Goal: Task Accomplishment & Management: Manage account settings

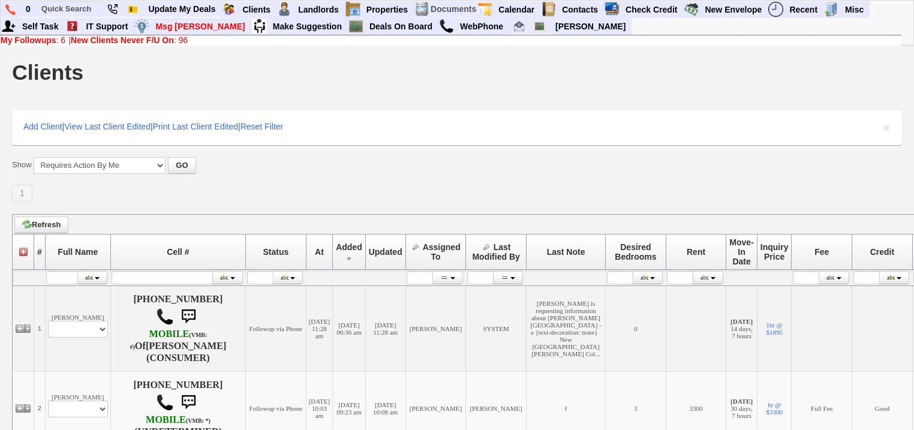
click at [160, 39] on b "New Clients Never F/U On" at bounding box center [122, 40] width 103 height 10
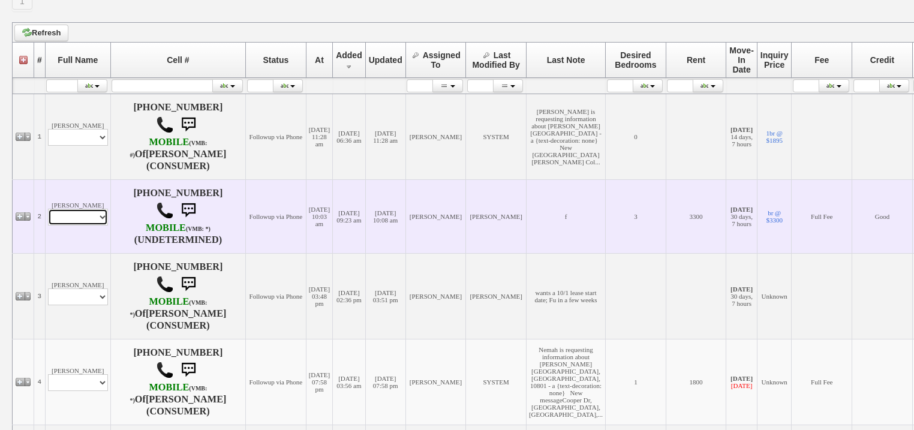
click at [73, 210] on select "Profile Edit Print Email Externally (Will Not Be Tracked In CRM) Closed Deals" at bounding box center [78, 217] width 60 height 17
select select "ChangeURL,/crm/custom/edit_client_form.php?redirect=%2Fcrm%2Fclients.php&id=167…"
click at [48, 209] on select "Profile Edit Print Email Externally (Will Not Be Tracked In CRM) Closed Deals" at bounding box center [78, 217] width 60 height 17
select select
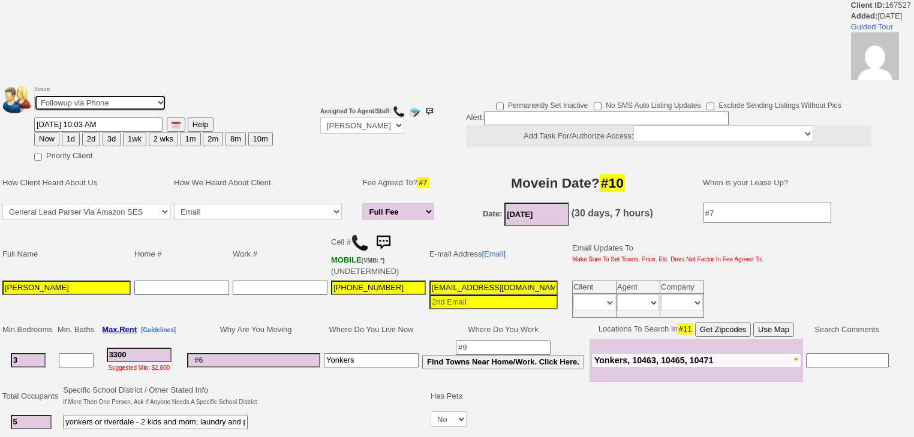
drag, startPoint x: 0, startPoint y: 0, endPoint x: 105, endPoint y: 107, distance: 149.7
click at [106, 100] on select "Followup via Phone Followup via Email Followup When Section 8 Property Found De…" at bounding box center [100, 103] width 132 height 16
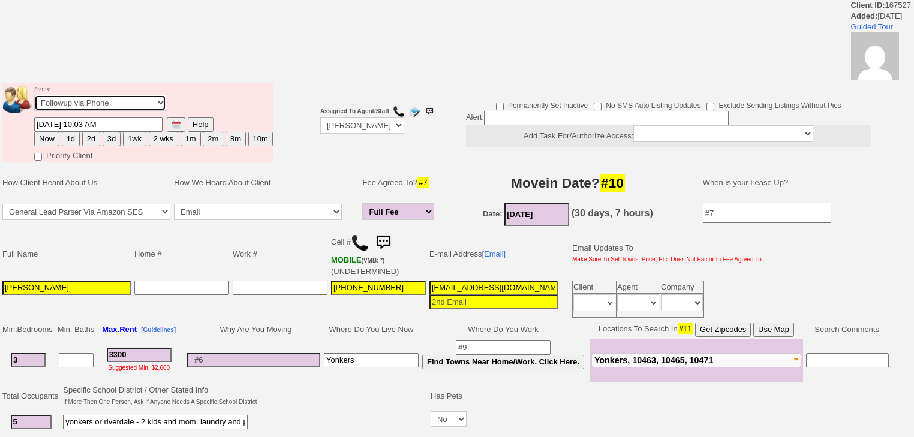
select select "Inactive"
click at [34, 98] on select "Followup via Phone Followup via Email Followup When Section 8 Property Found De…" at bounding box center [100, 103] width 132 height 16
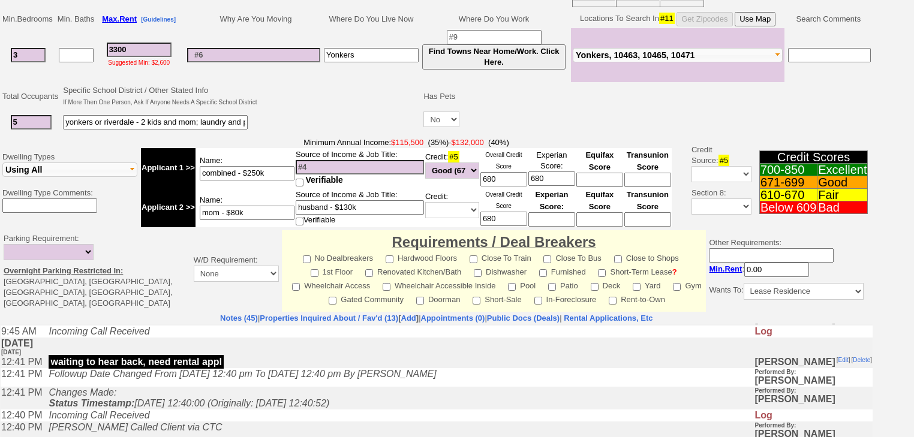
scroll to position [336, 0]
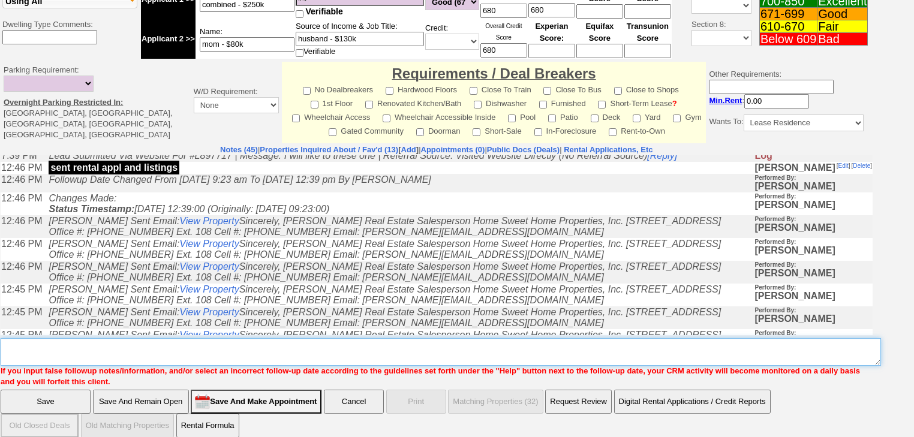
click at [102, 338] on textarea "Insert New Note Here" at bounding box center [441, 352] width 880 height 28
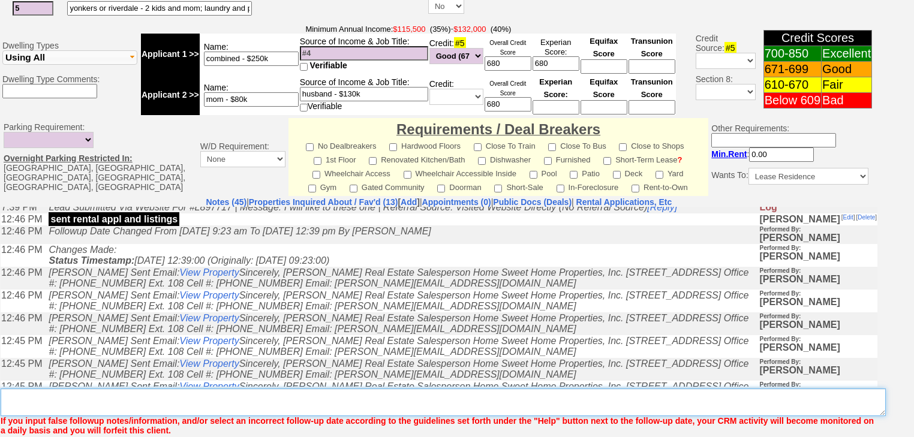
scroll to position [499, 0]
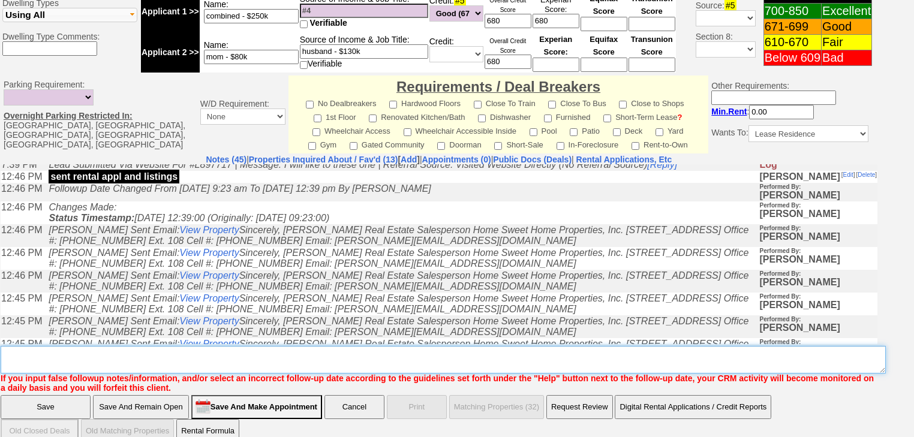
paste textarea "n"
drag, startPoint x: 118, startPoint y: 335, endPoint x: 12, endPoint y: 333, distance: 106.2
click at [0, 338] on td "Notes (45) | Properties Inquired About / Fav'd (13) [ Add ] | Appointments (0) …" at bounding box center [439, 273] width 878 height 239
type textarea "never heard back from client"
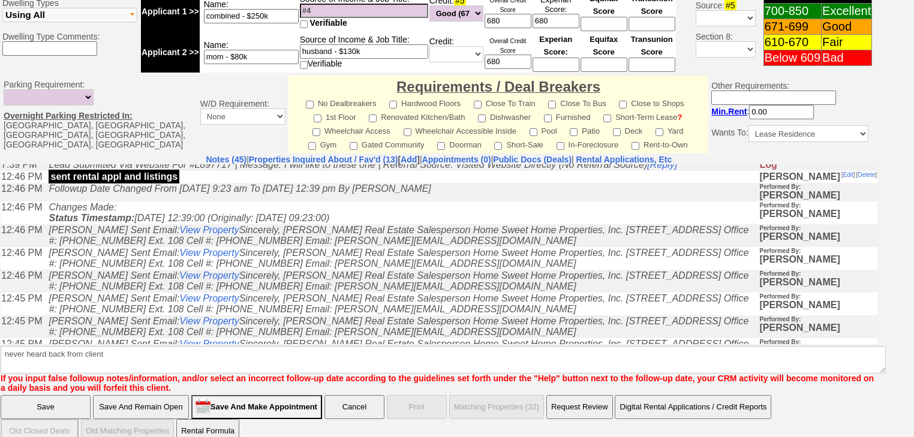
click at [61, 395] on input "Save" at bounding box center [46, 407] width 90 height 24
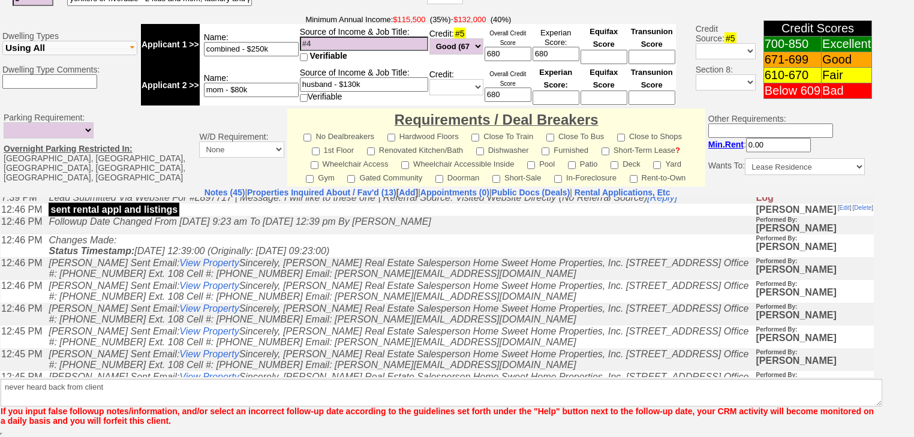
scroll to position [451, 0]
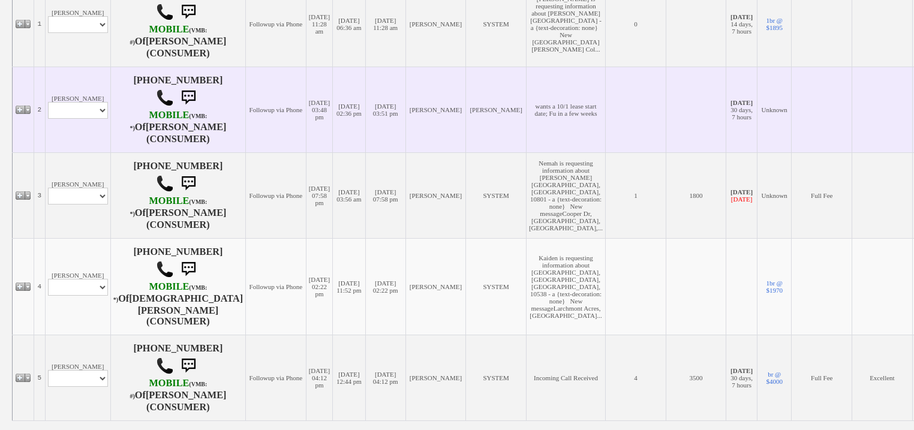
scroll to position [336, 0]
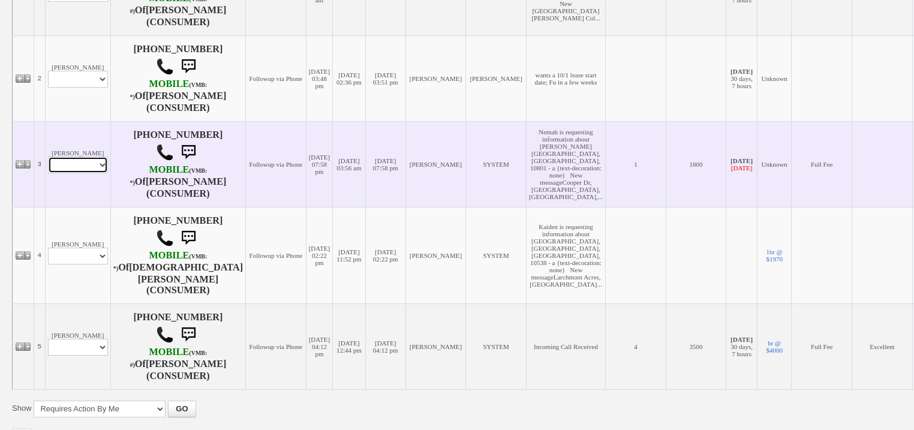
click at [98, 173] on select "Profile Edit Print Email Externally (Will Not Be Tracked In CRM) Closed Deals" at bounding box center [78, 165] width 60 height 17
select select "ChangeURL,/crm/custom/edit_client_form.php?redirect=%2Fcrm%2Fclients.php&id=164…"
click at [48, 171] on select "Profile Edit Print Email Externally (Will Not Be Tracked In CRM) Closed Deals" at bounding box center [78, 165] width 60 height 17
select select
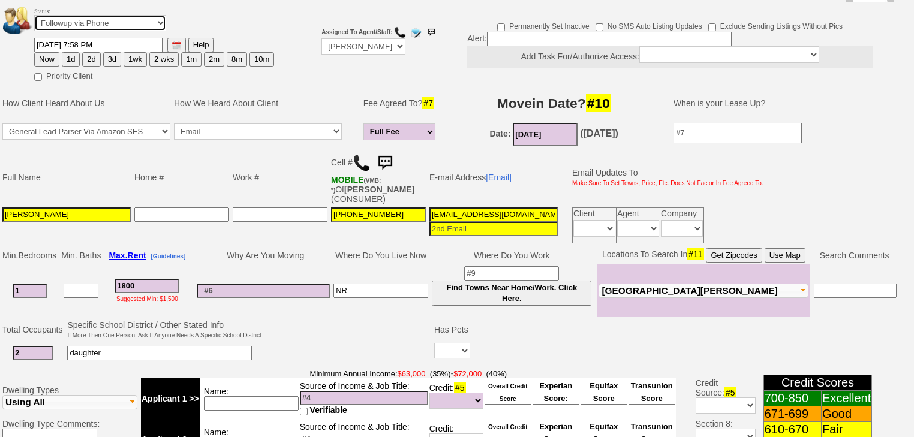
scroll to position [142, 0]
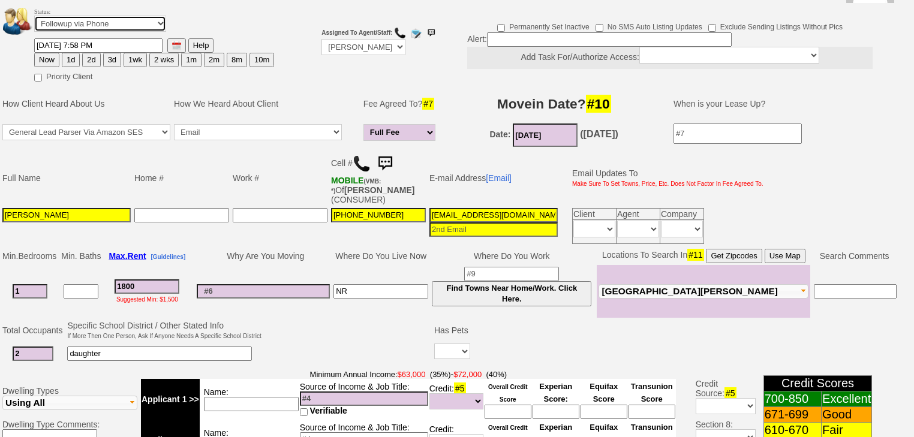
click at [104, 16] on select "Followup via Phone Followup via Email Followup When Section 8 Property Found De…" at bounding box center [100, 24] width 132 height 16
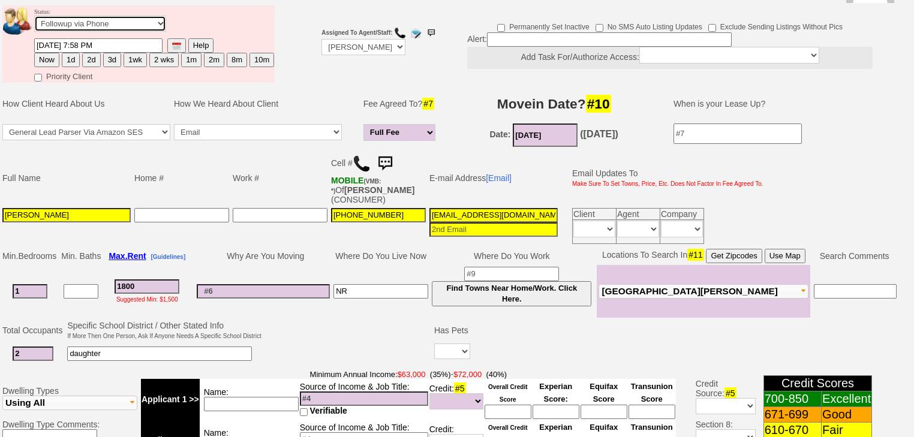
select select "Inactive"
click at [34, 16] on select "Followup via Phone Followup via Email Followup When Section 8 Property Found De…" at bounding box center [100, 24] width 132 height 16
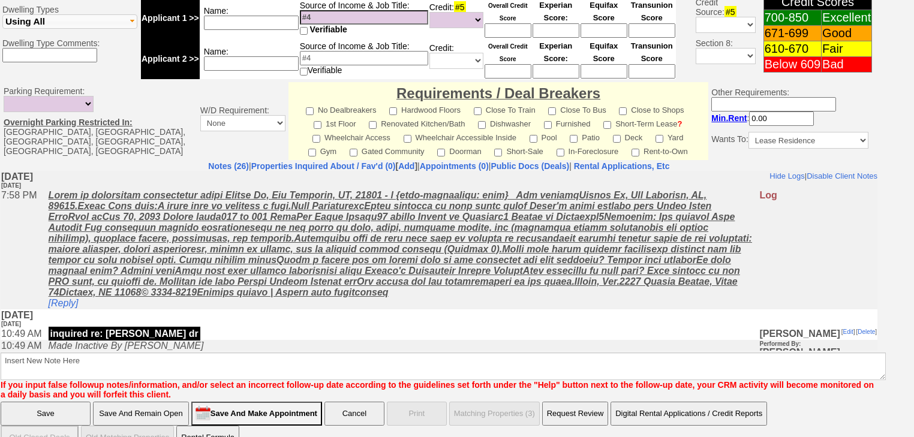
scroll to position [511, 0]
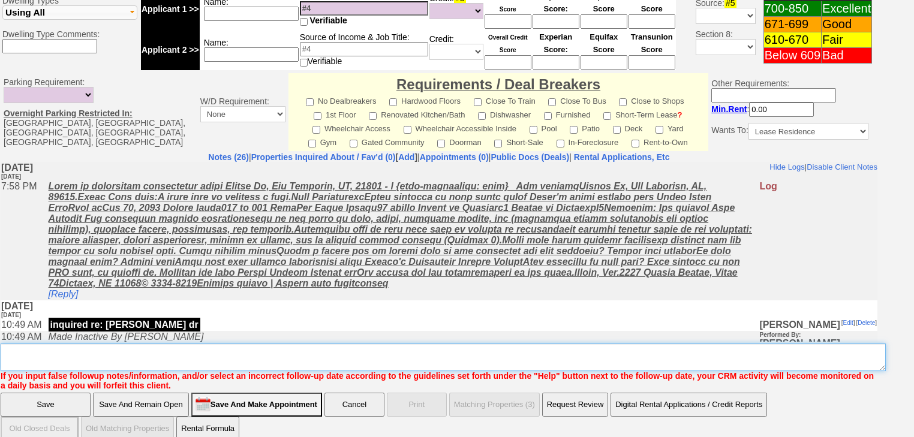
click at [38, 344] on textarea "Insert New Note Here" at bounding box center [443, 358] width 885 height 28
type textarea "f"
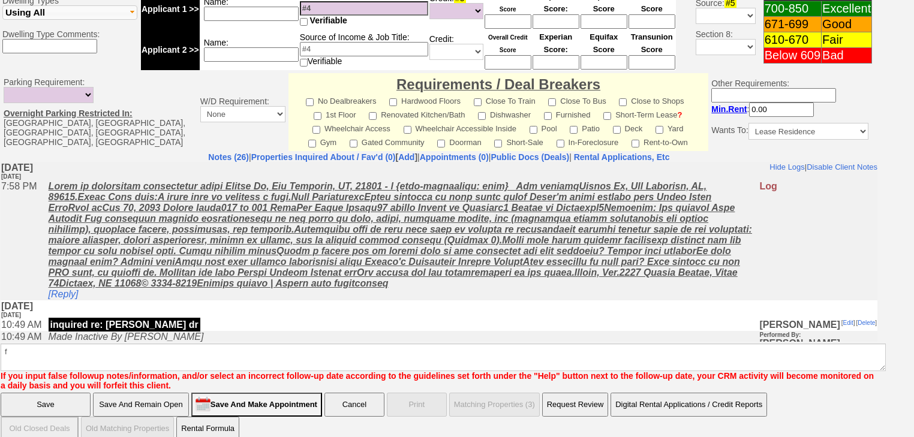
click at [55, 393] on input "Save" at bounding box center [46, 405] width 90 height 24
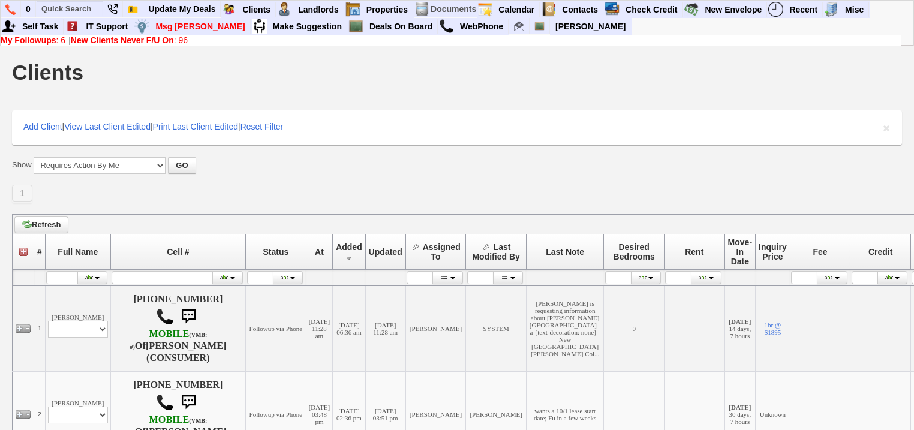
click at [174, 38] on b "New Clients Never F/U On" at bounding box center [122, 40] width 103 height 10
